Goal: Transaction & Acquisition: Purchase product/service

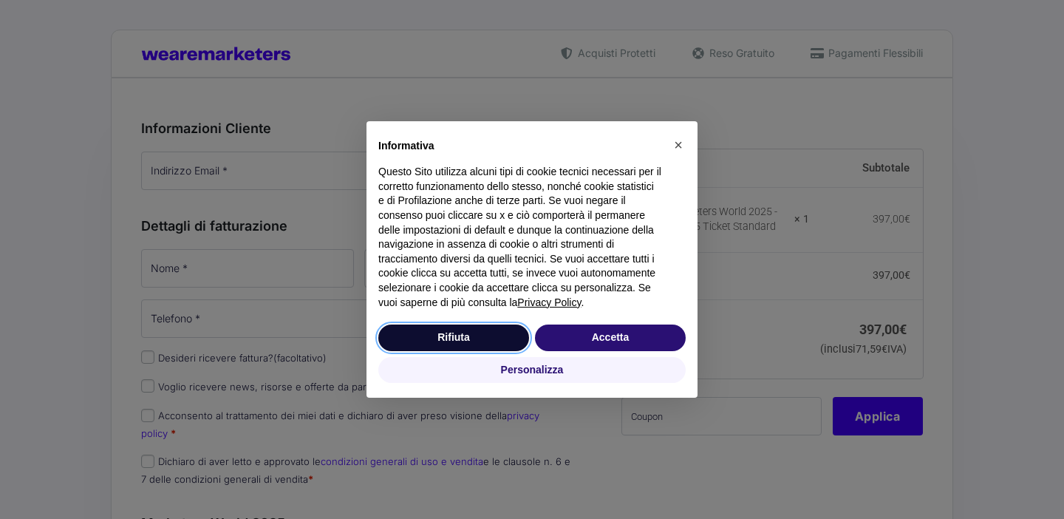
click at [493, 332] on button "Rifiuta" at bounding box center [453, 337] width 151 height 27
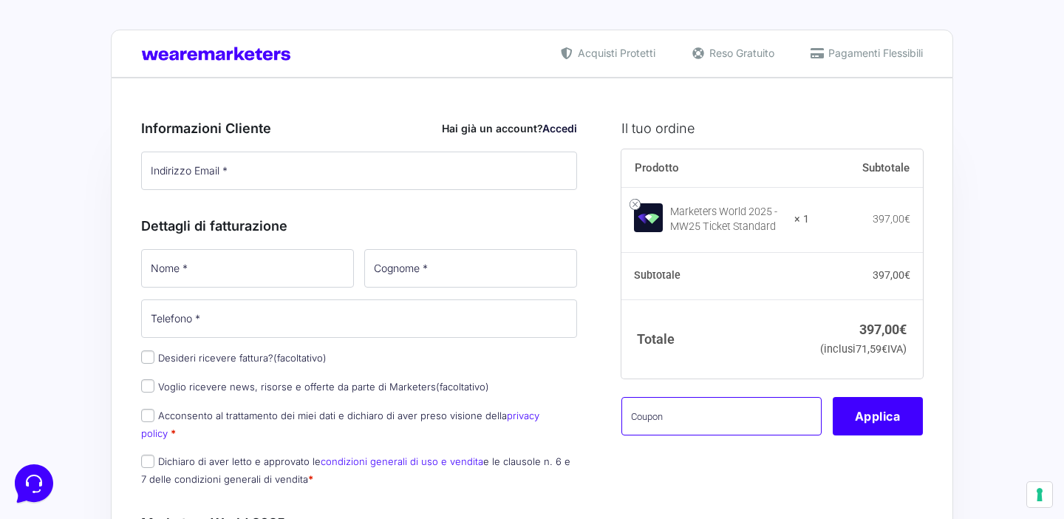
click at [658, 435] on input "text" at bounding box center [722, 416] width 200 height 38
paste input "MWGAME100OFF"
type input "MWGAME100OFF"
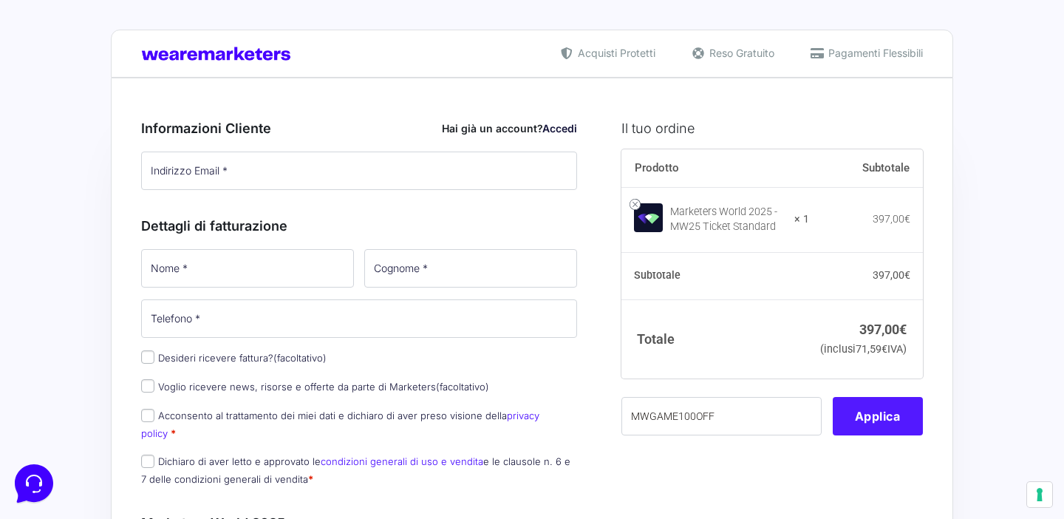
click at [879, 435] on button "Applica" at bounding box center [878, 416] width 90 height 38
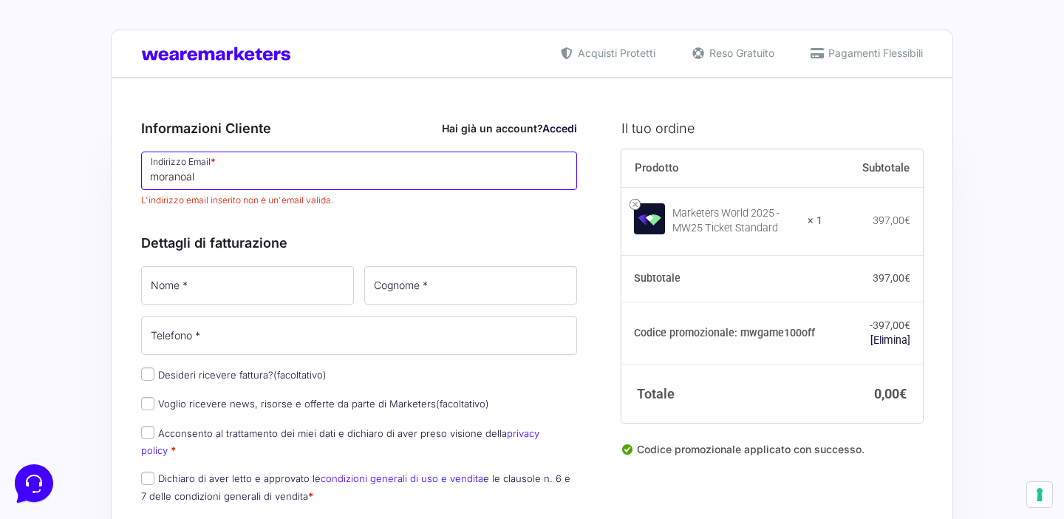
type input "moranoalb"
type input "[EMAIL_ADDRESS][DOMAIN_NAME]"
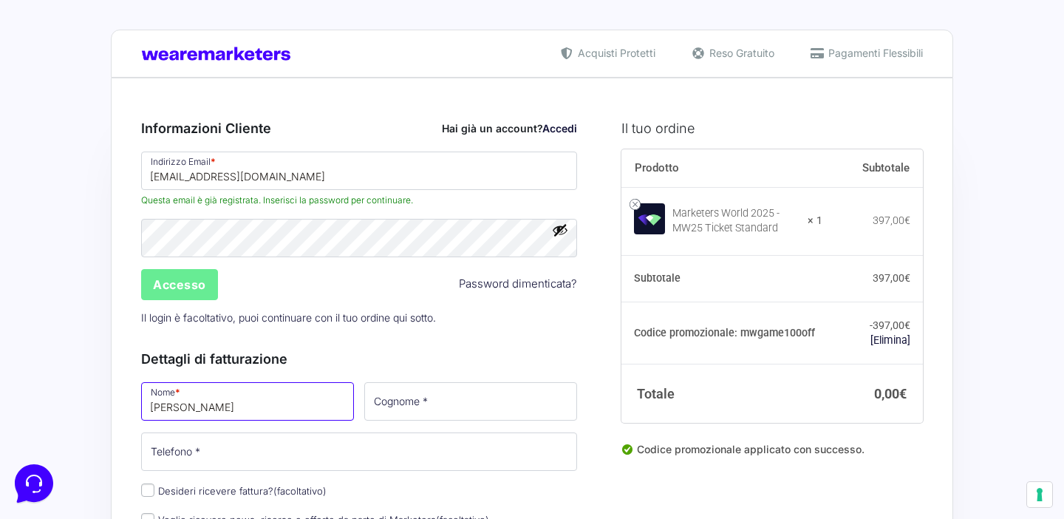
type input "[PERSON_NAME]"
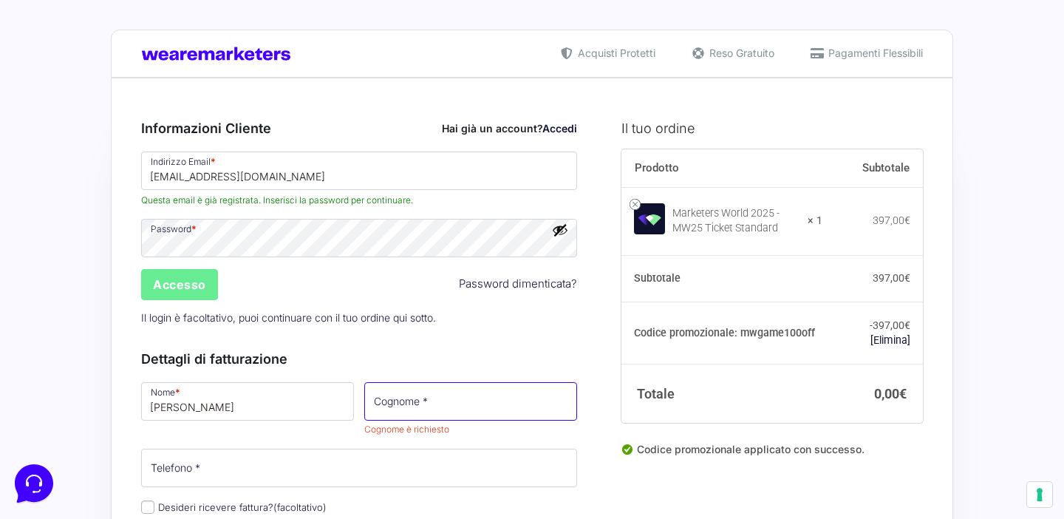
click at [415, 406] on input "Cognome *" at bounding box center [470, 401] width 213 height 38
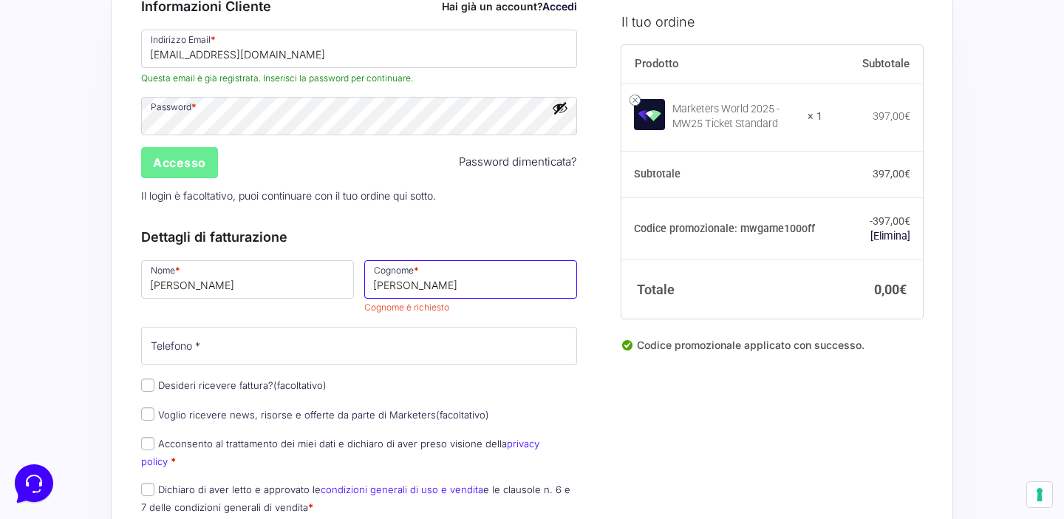
scroll to position [134, 0]
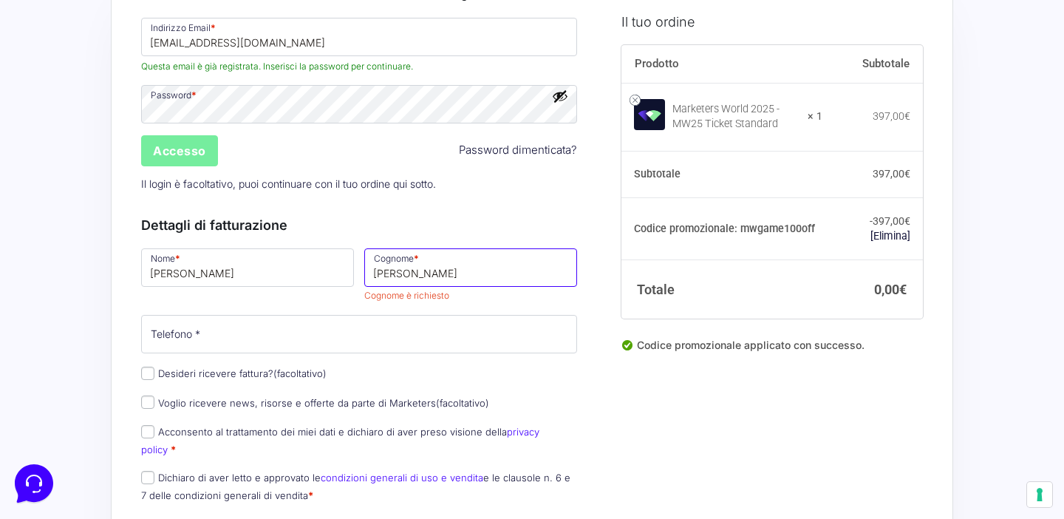
type input "[PERSON_NAME]"
click at [200, 157] on input "Accesso" at bounding box center [179, 150] width 77 height 31
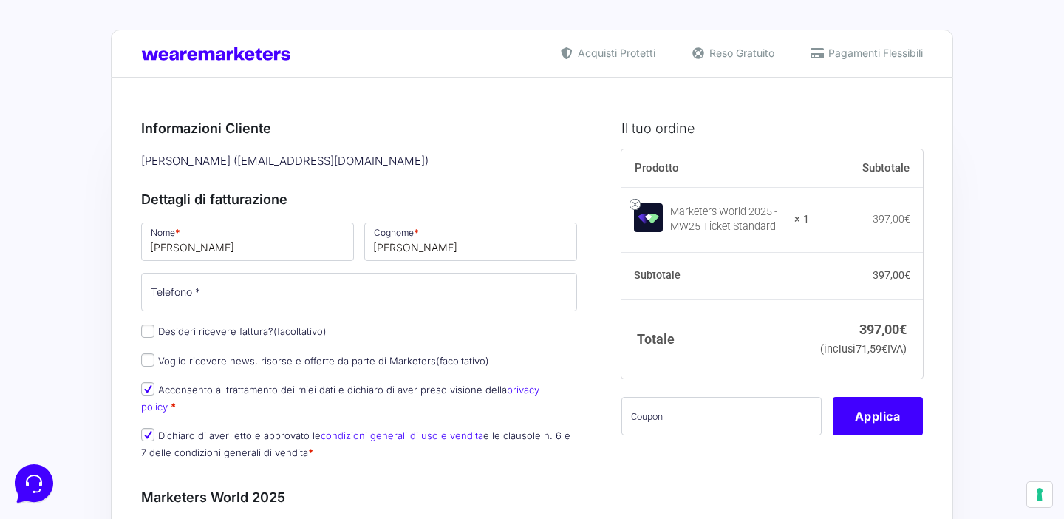
scroll to position [134, 0]
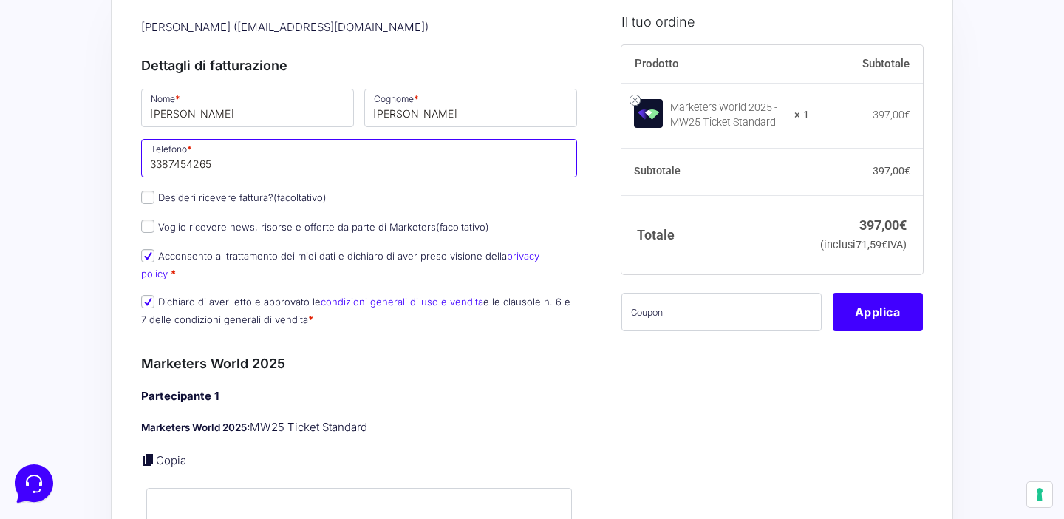
type input "3387454265"
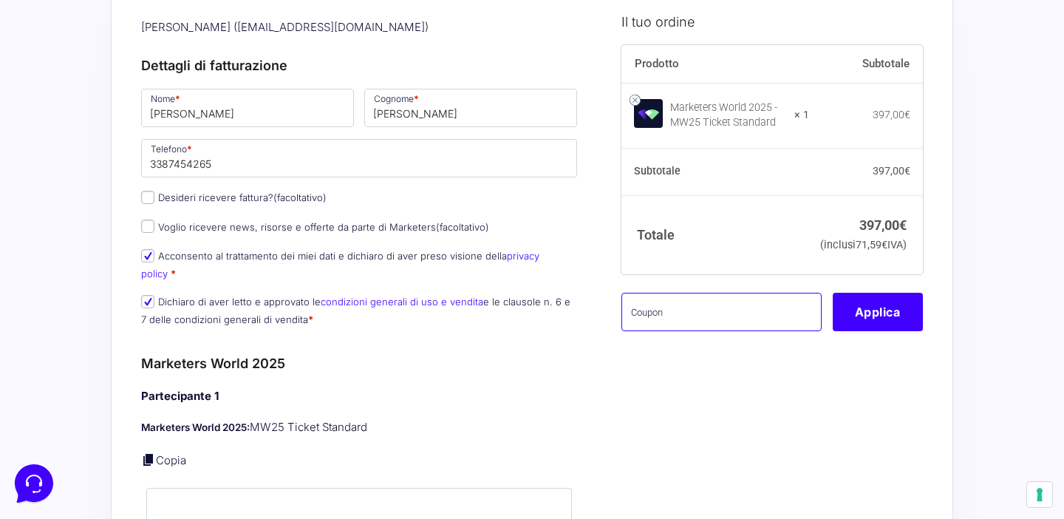
click at [667, 327] on input "text" at bounding box center [722, 312] width 200 height 38
paste input "MWGAME100OFF"
type input "MWGAME100OFF"
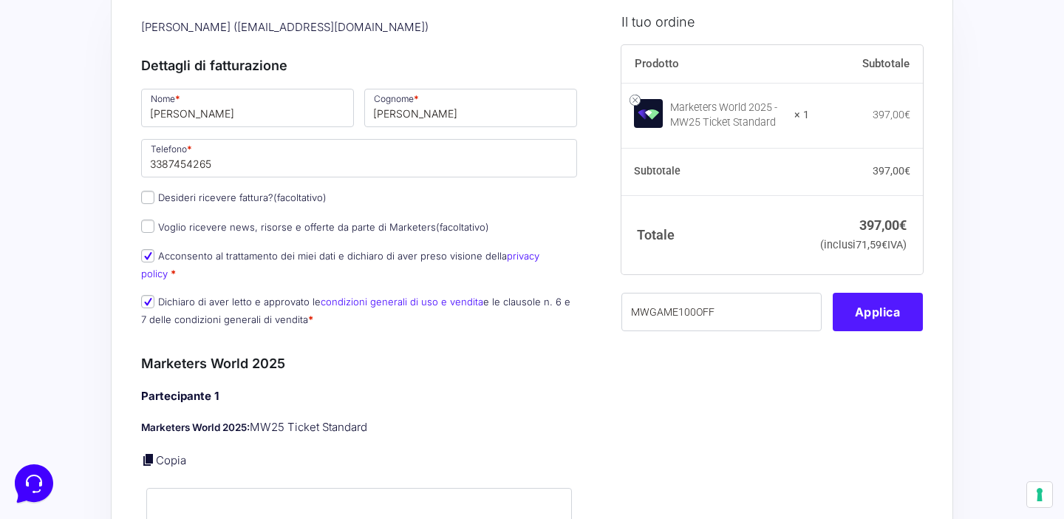
click at [897, 331] on button "Applica" at bounding box center [878, 312] width 90 height 38
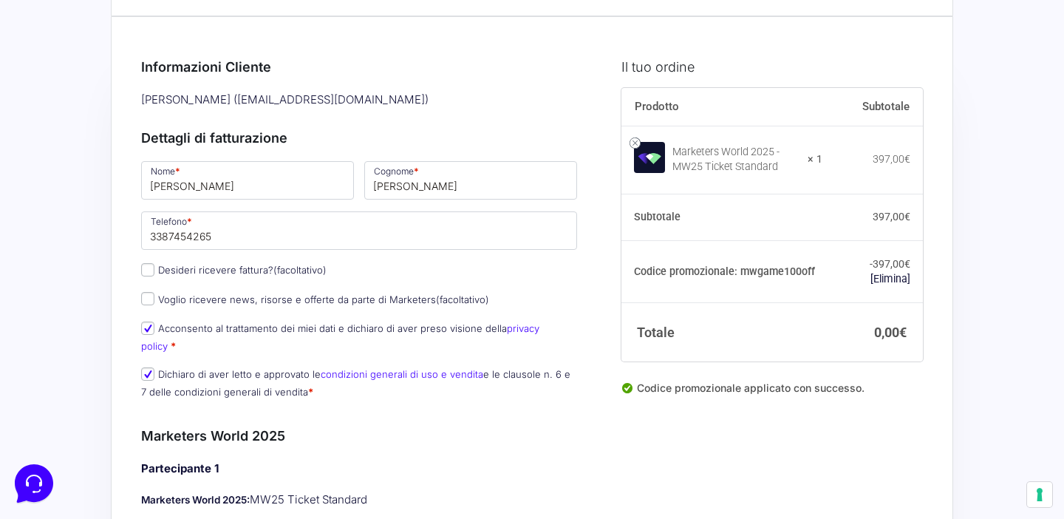
scroll to position [62, 0]
click at [247, 192] on input "[PERSON_NAME]" at bounding box center [247, 179] width 213 height 38
click at [475, 96] on div "Bentornato Alberto Morano ( moranoalb@gmail.com )" at bounding box center [359, 99] width 446 height 24
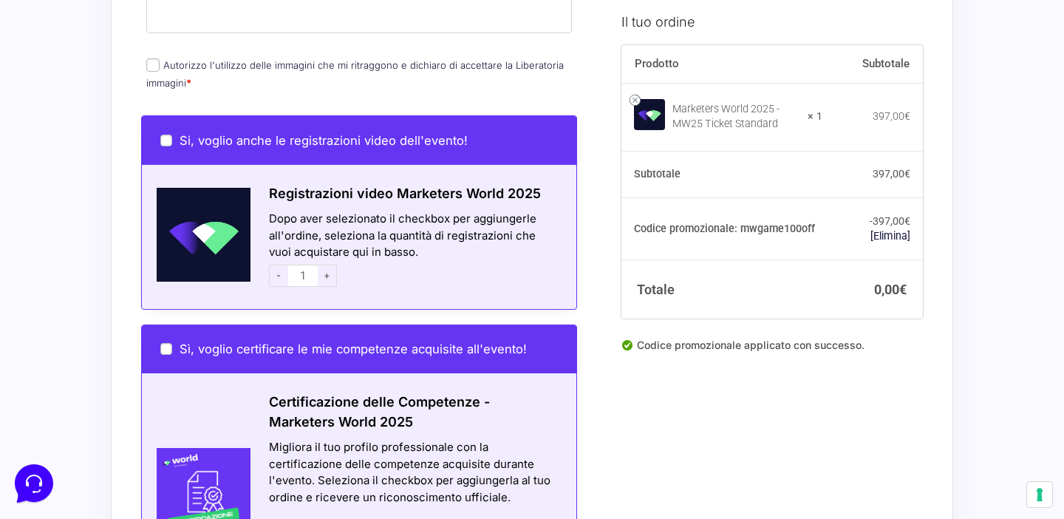
scroll to position [722, 0]
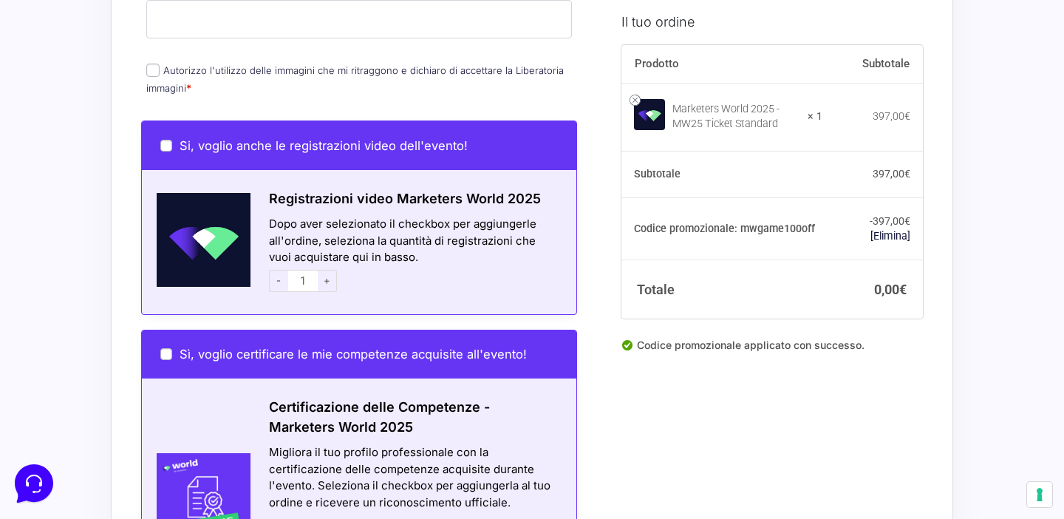
click at [151, 64] on input "Autorizzo l'utilizzo delle immagini che mi ritraggono e dichiaro di accettare l…" at bounding box center [152, 70] width 13 height 13
checkbox input "true"
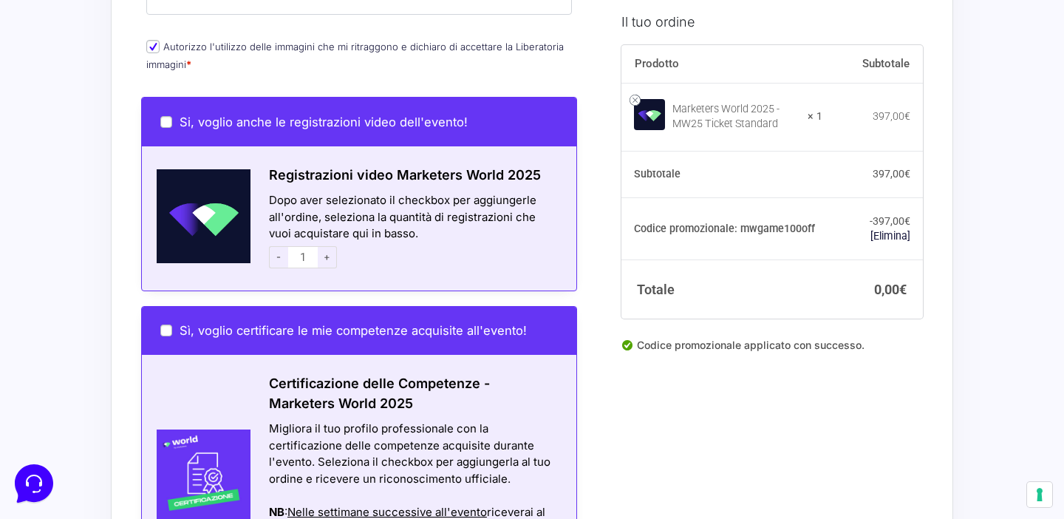
scroll to position [739, 0]
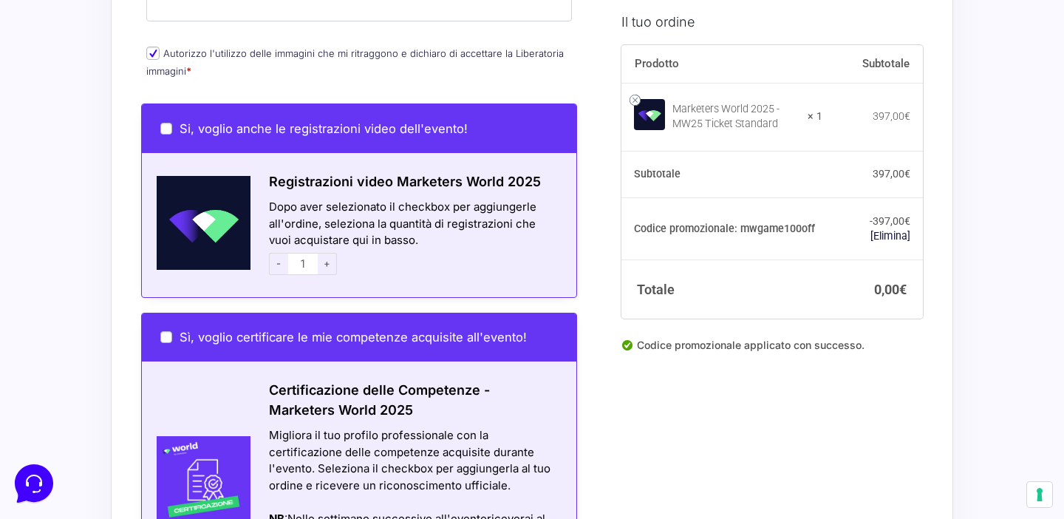
click at [164, 123] on input "Si, voglio anche le registrazioni video dell'evento!" at bounding box center [166, 129] width 12 height 12
checkbox input "true"
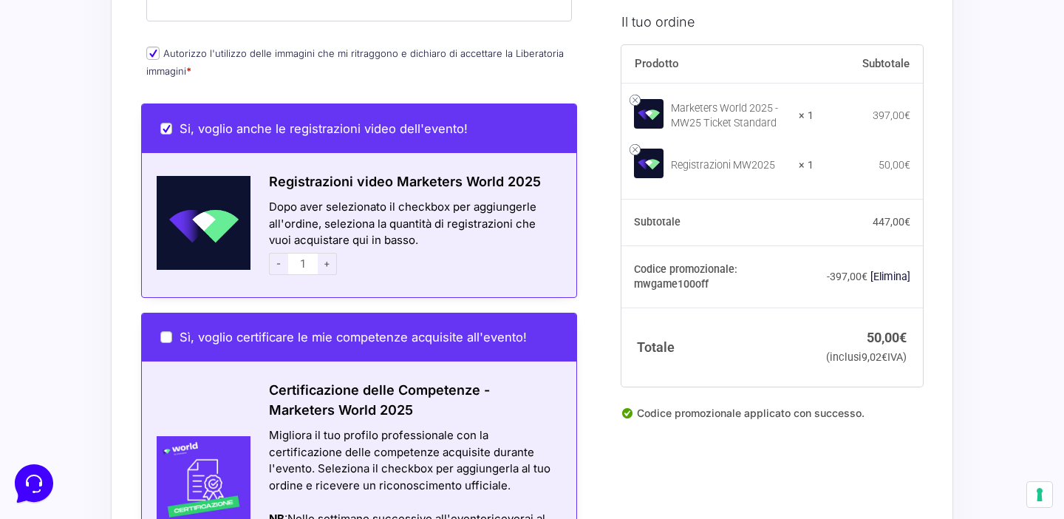
click at [170, 123] on input "Si, voglio anche le registrazioni video dell'evento!" at bounding box center [166, 129] width 12 height 12
checkbox input "false"
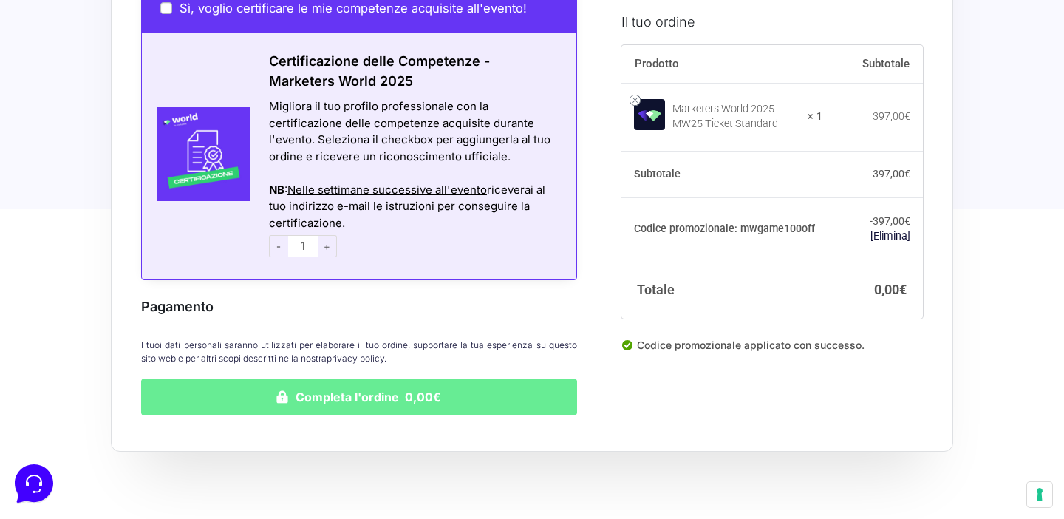
scroll to position [1073, 0]
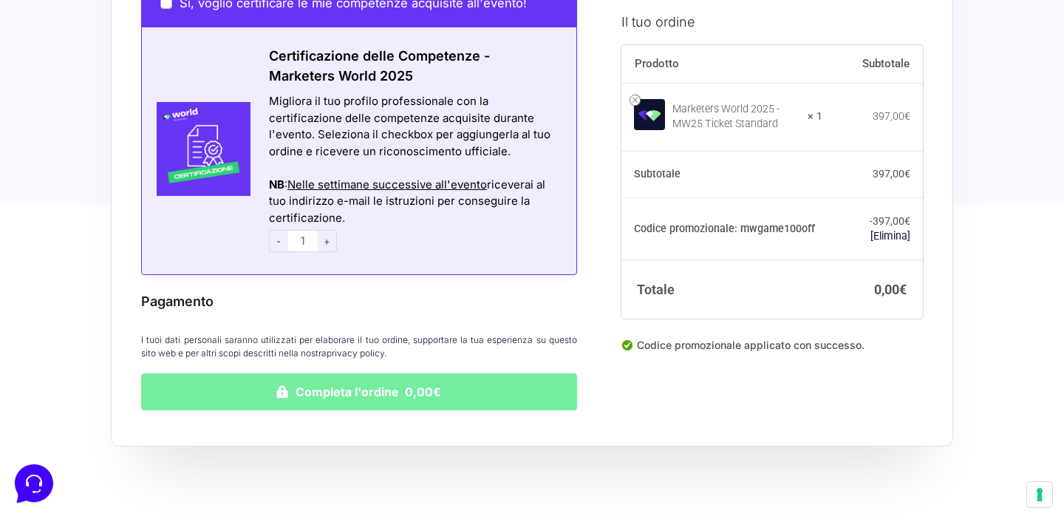
click at [322, 373] on button "Completa l'ordine 0,00€" at bounding box center [359, 391] width 436 height 37
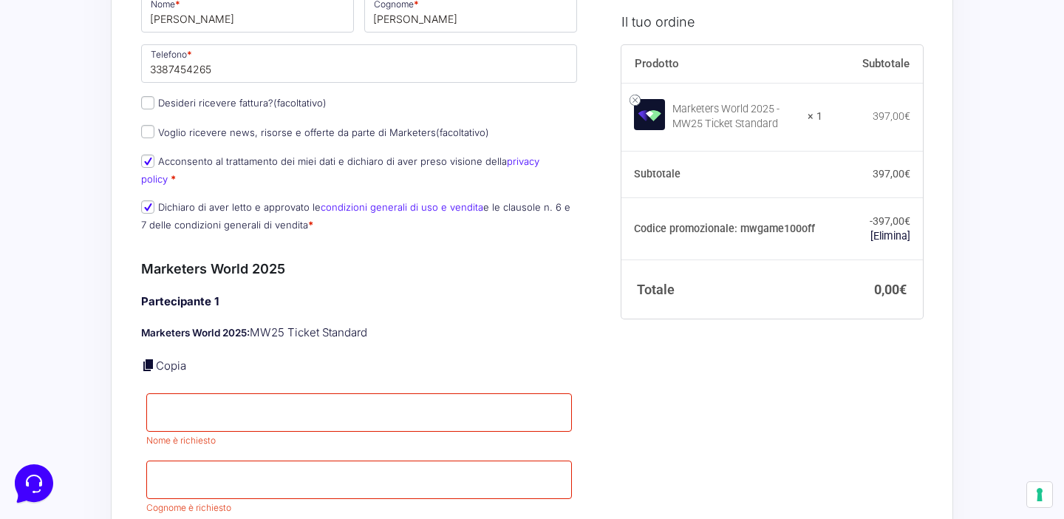
scroll to position [358, 0]
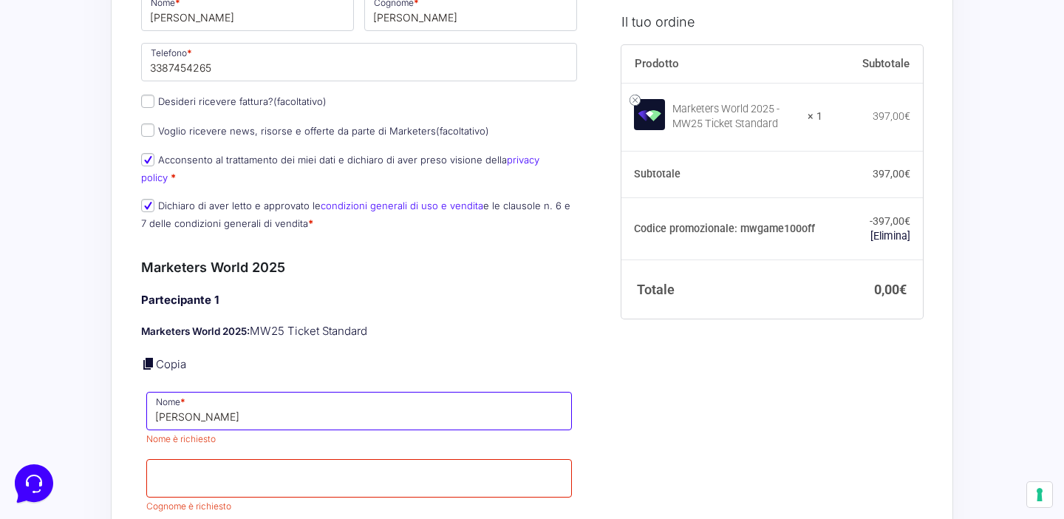
type input "[PERSON_NAME]"
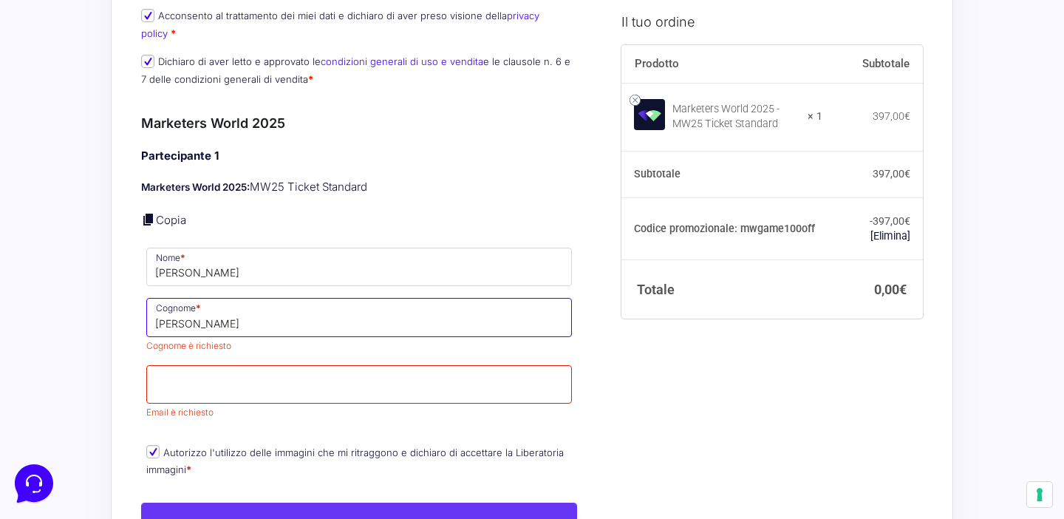
scroll to position [515, 0]
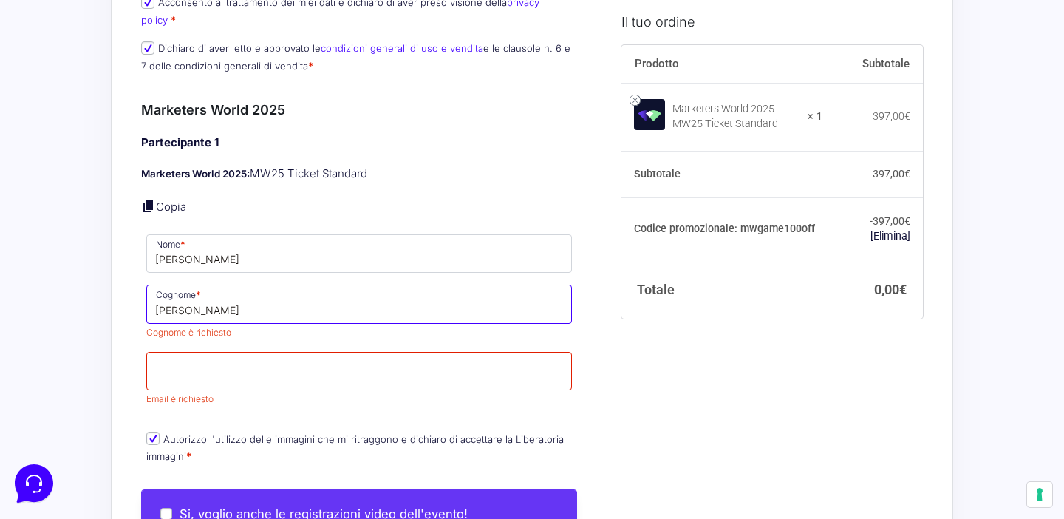
type input "[PERSON_NAME]"
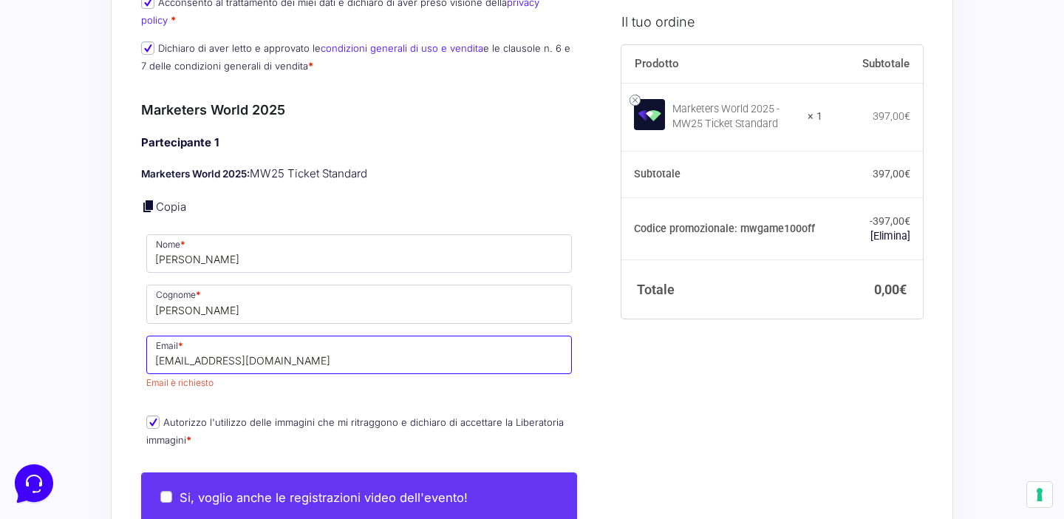
type input "[EMAIL_ADDRESS][DOMAIN_NAME]"
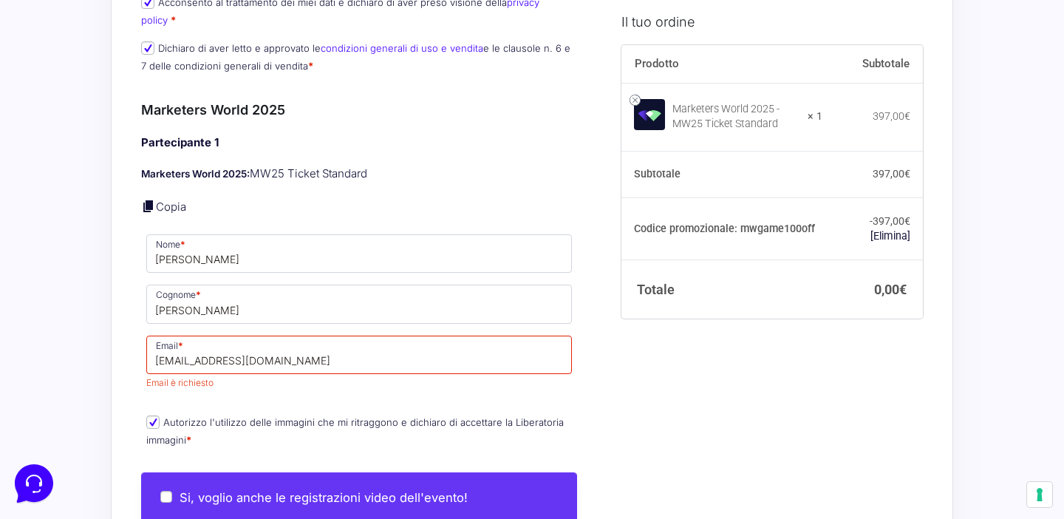
click at [636, 387] on div "Il tuo ordine Prodotto Subtotale Marketers World 2025 - MW25 Ticket Standard × …" at bounding box center [766, 414] width 313 height 1399
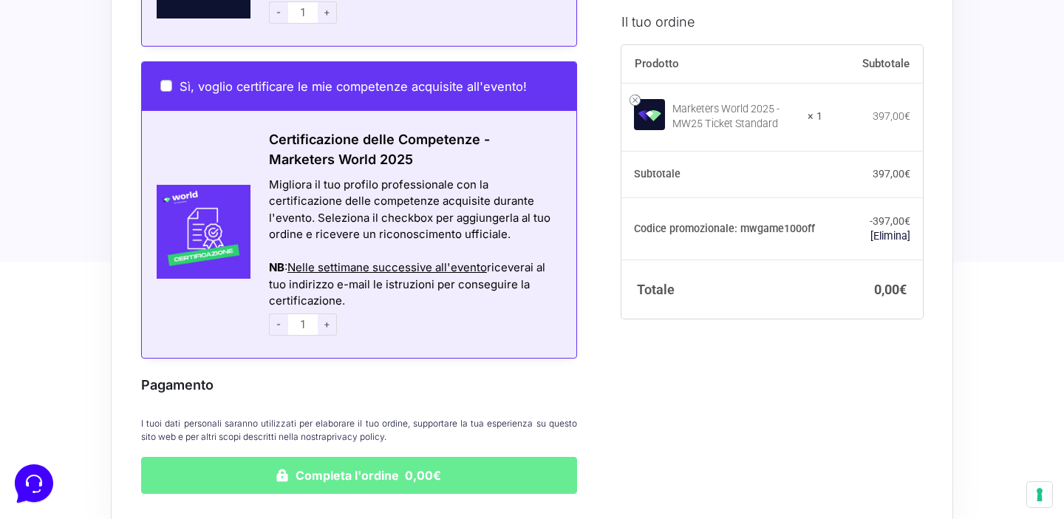
scroll to position [1120, 0]
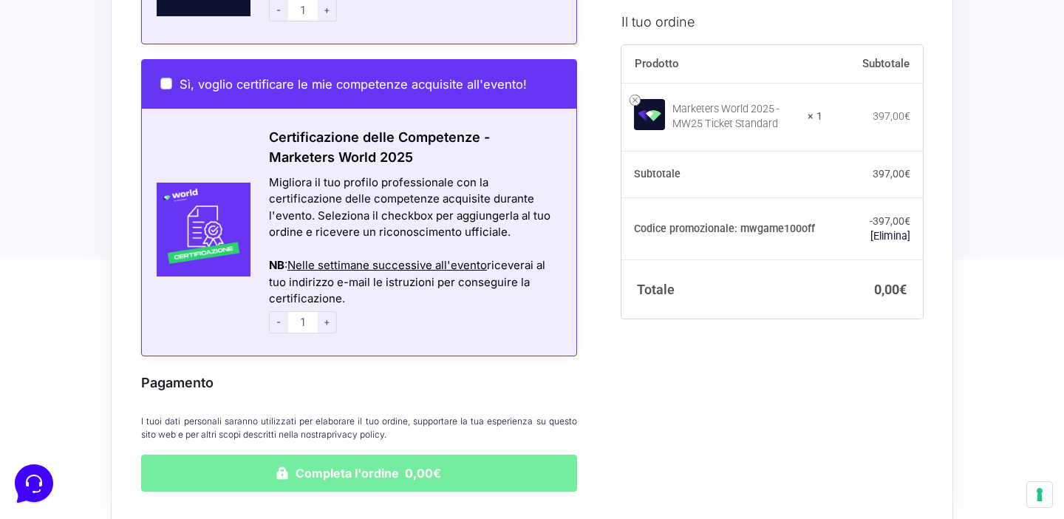
click at [386, 455] on button "Completa l'ordine 0,00€" at bounding box center [359, 473] width 436 height 37
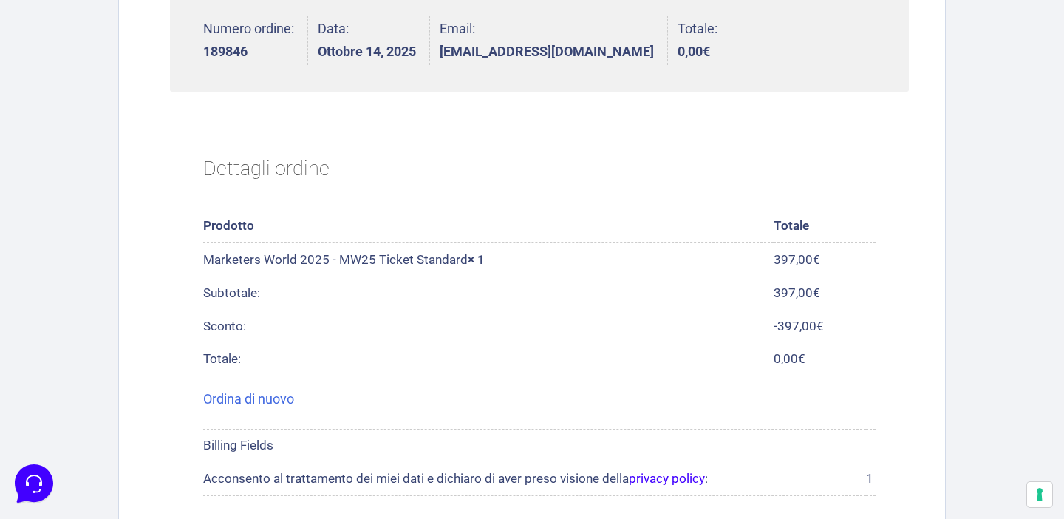
scroll to position [477, 0]
